Goal: Find specific page/section: Find specific page/section

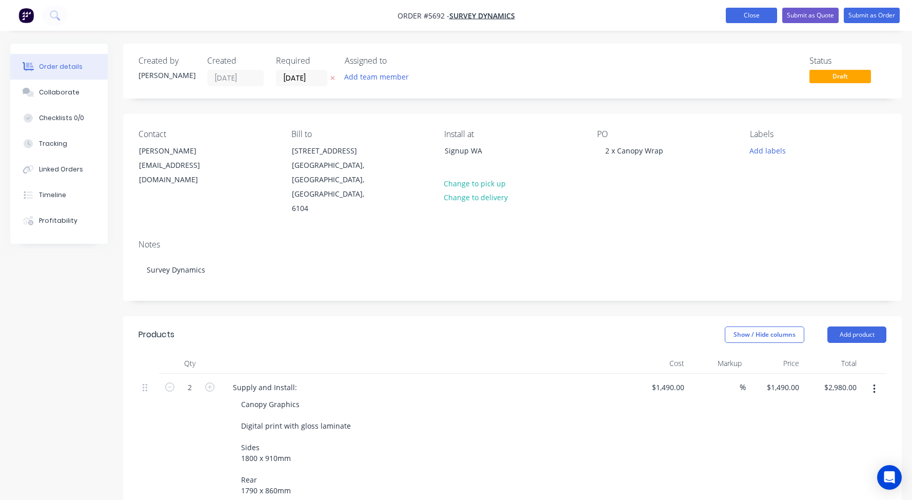
click at [748, 15] on button "Close" at bounding box center [751, 15] width 51 height 15
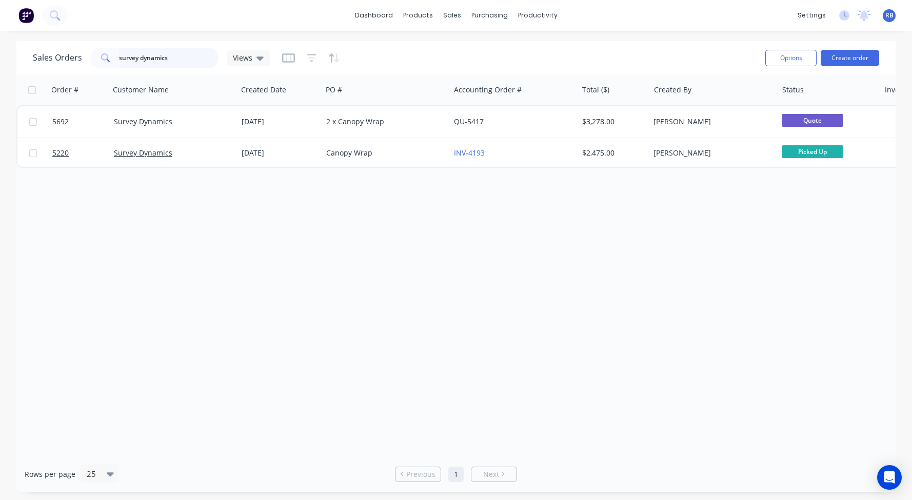
drag, startPoint x: 184, startPoint y: 61, endPoint x: 69, endPoint y: 56, distance: 115.0
click at [69, 56] on div "Sales Orders survey dynamics Views" at bounding box center [151, 58] width 237 height 21
type input "caravan"
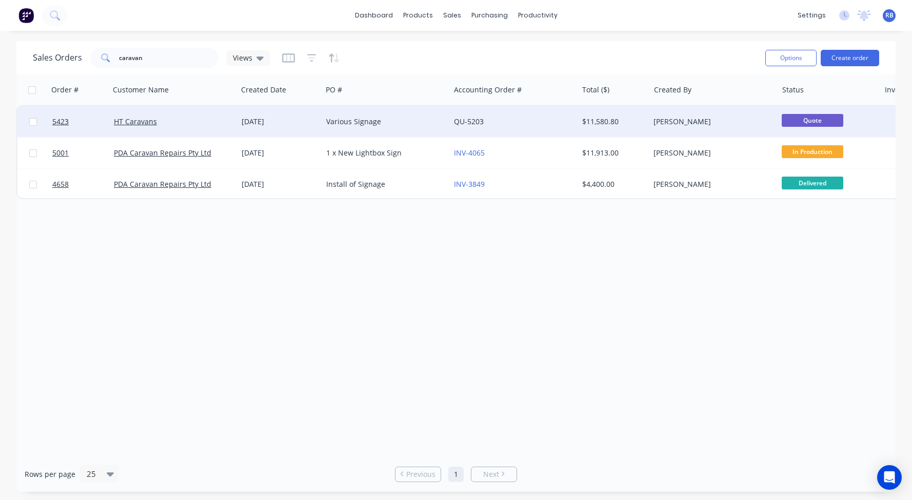
click at [180, 119] on div "HT Caravans" at bounding box center [171, 121] width 114 height 10
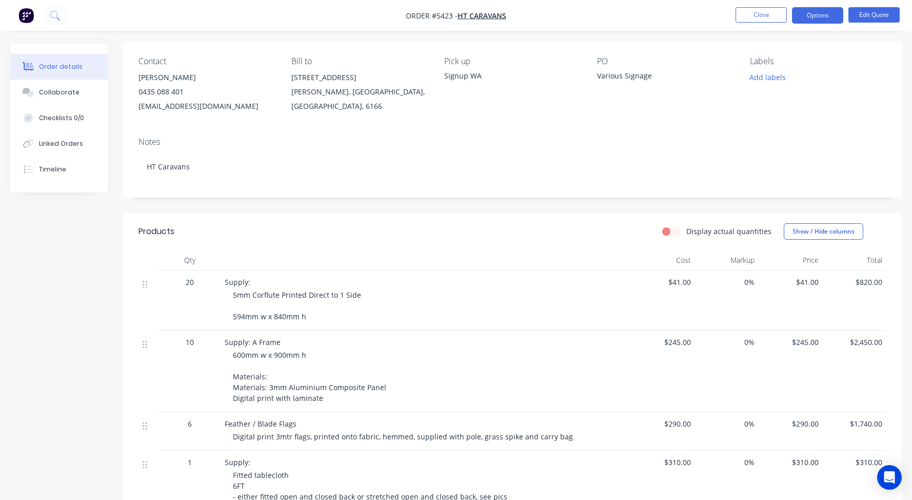
scroll to position [75, 0]
drag, startPoint x: 234, startPoint y: 293, endPoint x: 362, endPoint y: 293, distance: 128.3
click at [356, 293] on span "5mm Corflute Printed Direct to 1 Side 594mm w x 840mm h" at bounding box center [297, 302] width 128 height 31
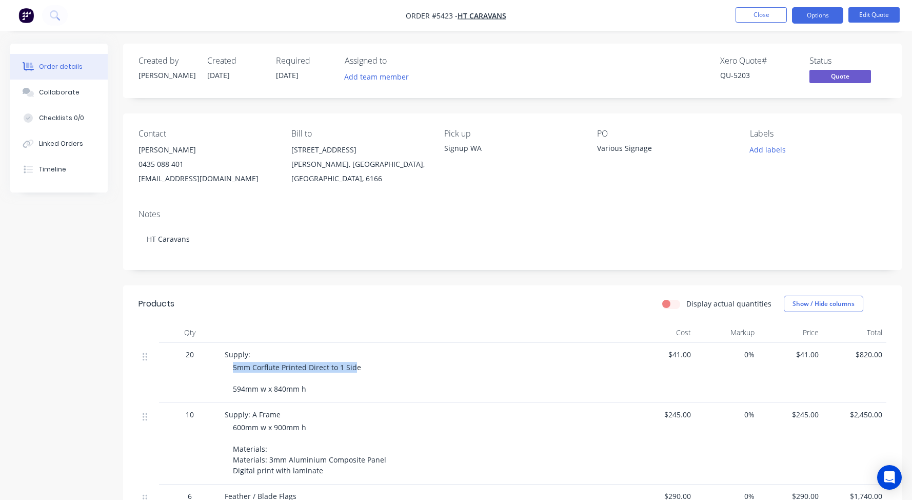
scroll to position [0, 0]
click at [741, 10] on button "Close" at bounding box center [761, 14] width 51 height 15
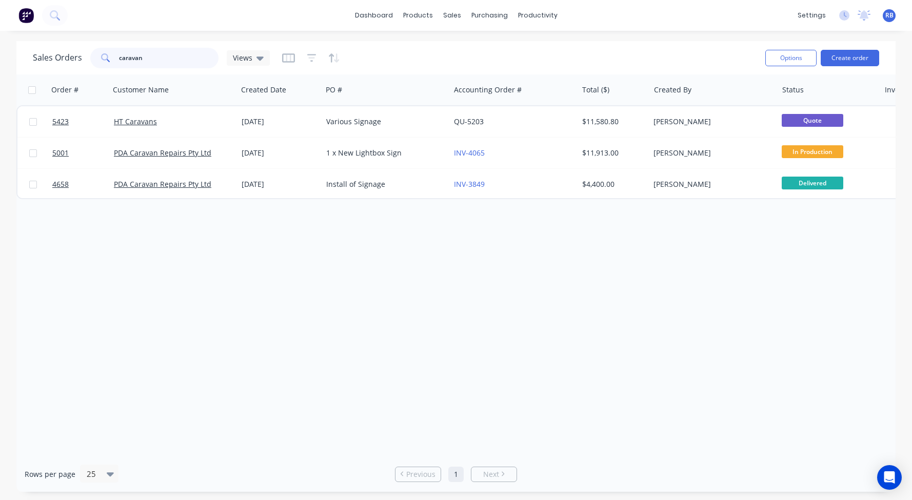
drag, startPoint x: 159, startPoint y: 60, endPoint x: 41, endPoint y: 46, distance: 118.8
click at [41, 46] on div "Sales Orders caravan Views" at bounding box center [395, 57] width 724 height 25
type input "push through"
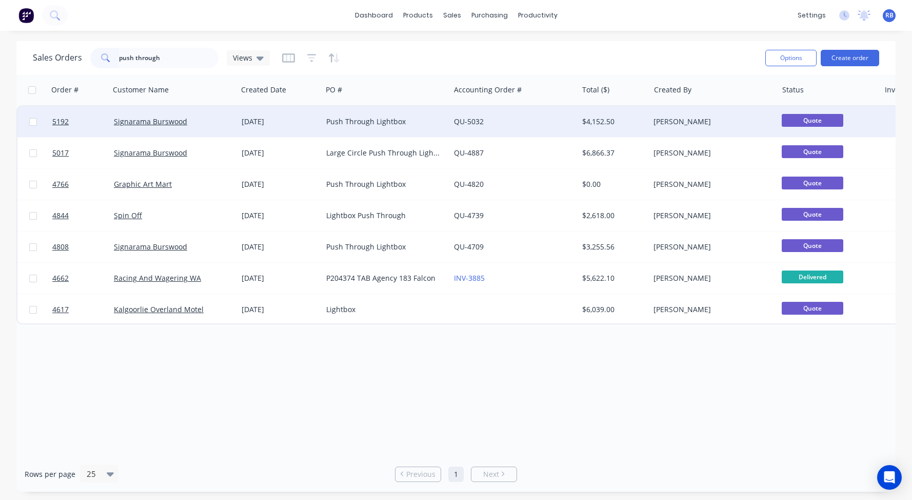
click at [330, 122] on div "Push Through Lightbox" at bounding box center [383, 121] width 114 height 10
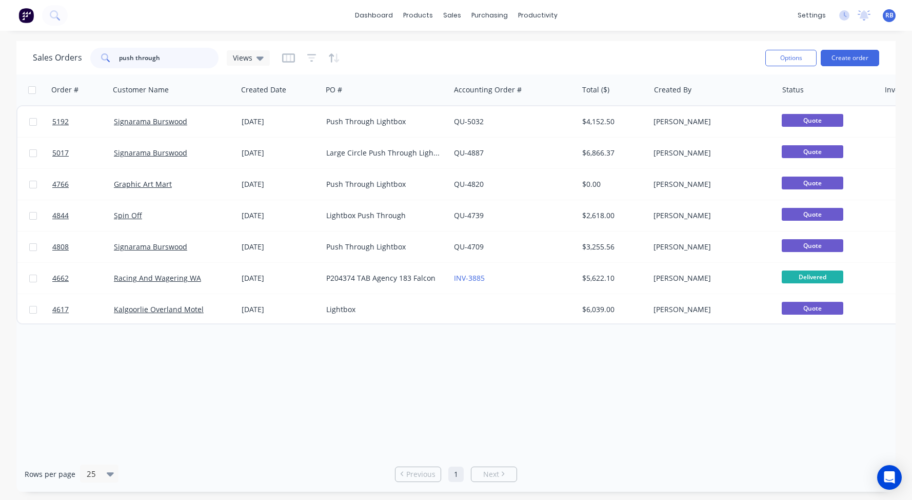
drag, startPoint x: 177, startPoint y: 57, endPoint x: 1, endPoint y: 57, distance: 175.5
click at [1, 57] on div "Sales Orders push through Views Options Create order Order # Customer Name Crea…" at bounding box center [456, 266] width 912 height 450
type input "carousel"
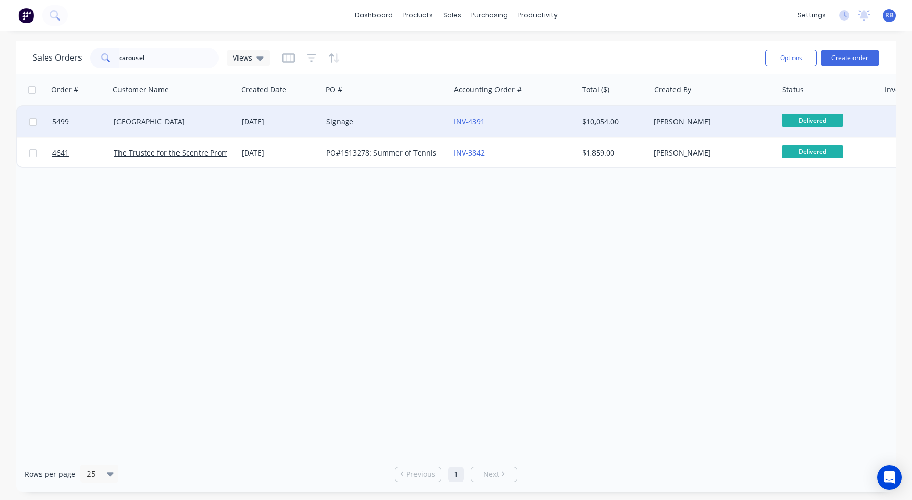
click at [390, 125] on div "Signage" at bounding box center [383, 121] width 114 height 10
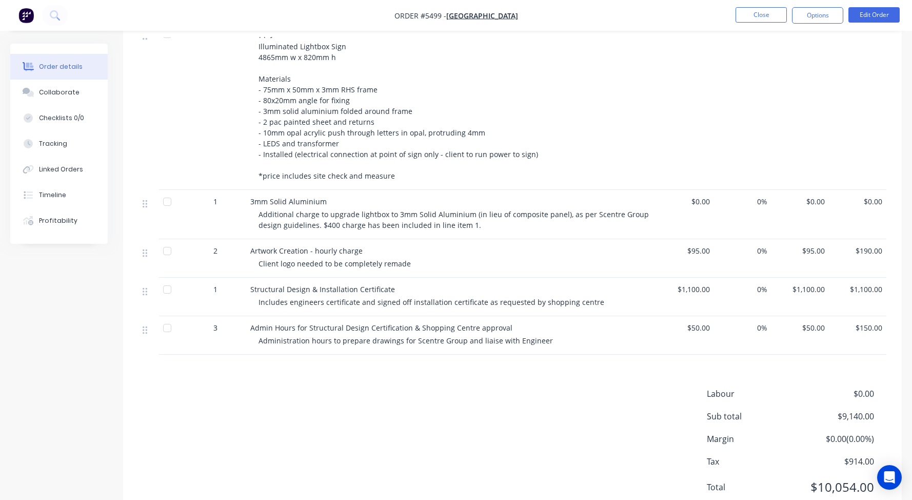
scroll to position [351, 0]
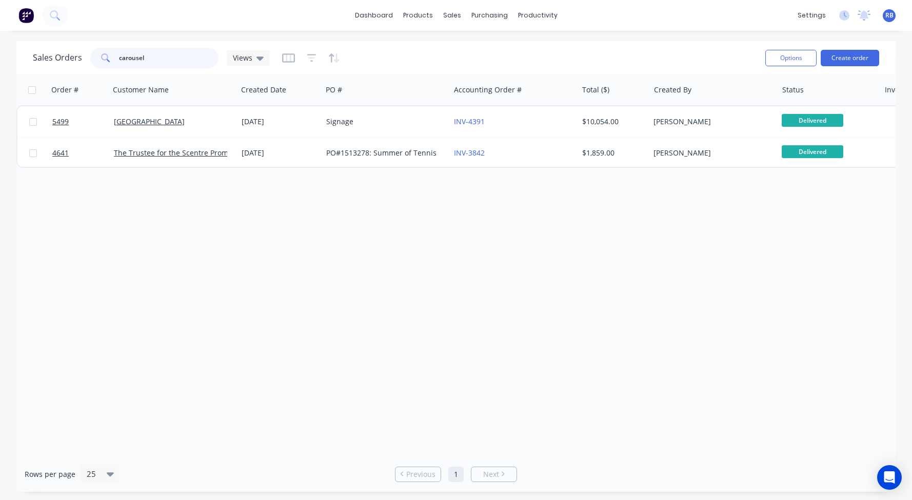
drag, startPoint x: 113, startPoint y: 61, endPoint x: 58, endPoint y: 61, distance: 54.9
click at [58, 61] on div "Sales Orders carousel Views" at bounding box center [151, 58] width 237 height 21
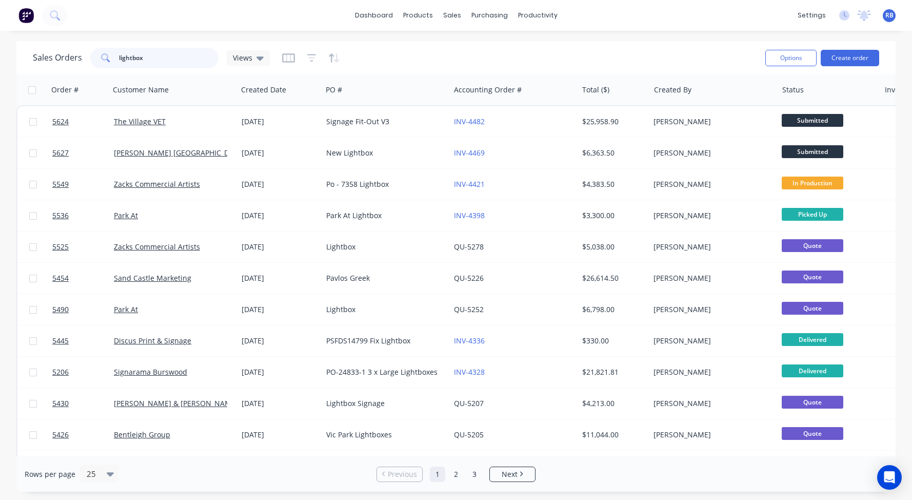
drag, startPoint x: 154, startPoint y: 55, endPoint x: 89, endPoint y: 55, distance: 65.2
click at [90, 55] on div "lightbox" at bounding box center [154, 58] width 128 height 21
type input "flourish"
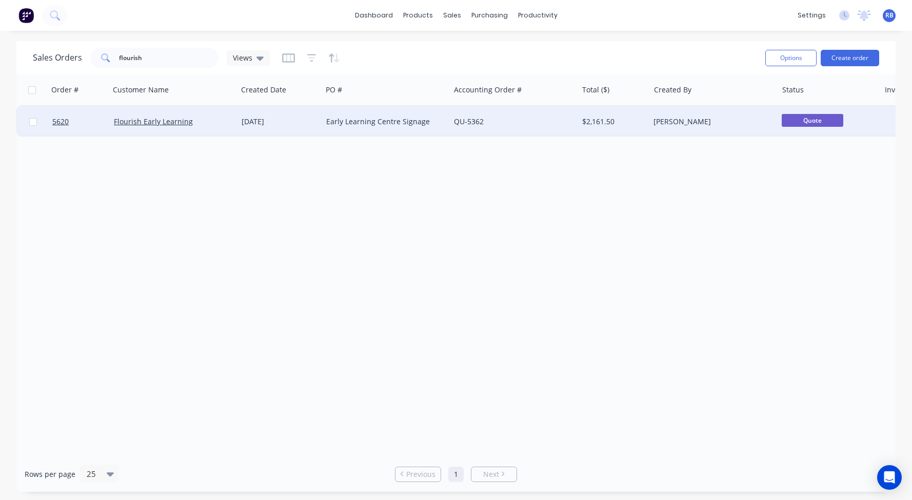
click at [202, 122] on div "Flourish Early Learning" at bounding box center [171, 121] width 114 height 10
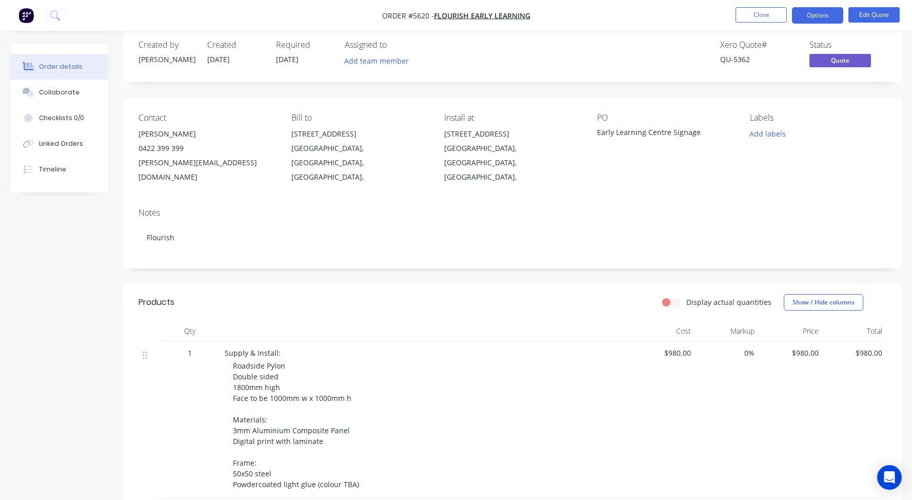
scroll to position [19, 0]
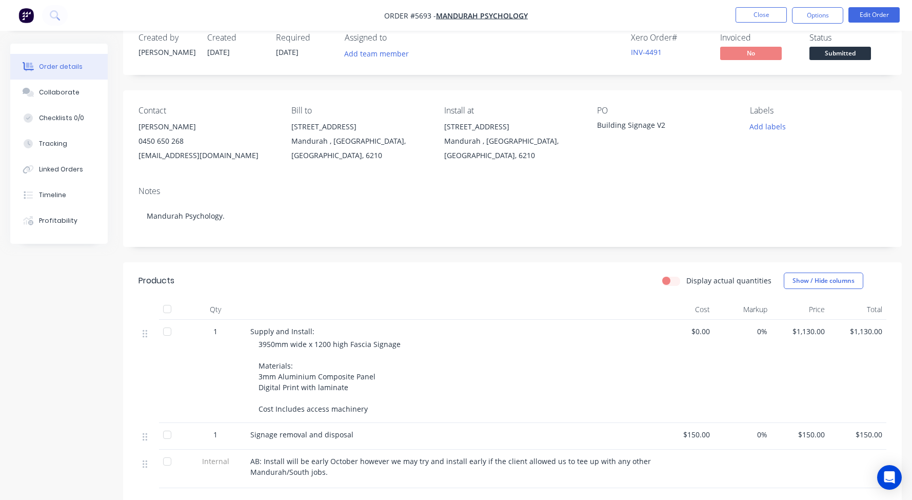
scroll to position [24, 0]
